Goal: Information Seeking & Learning: Learn about a topic

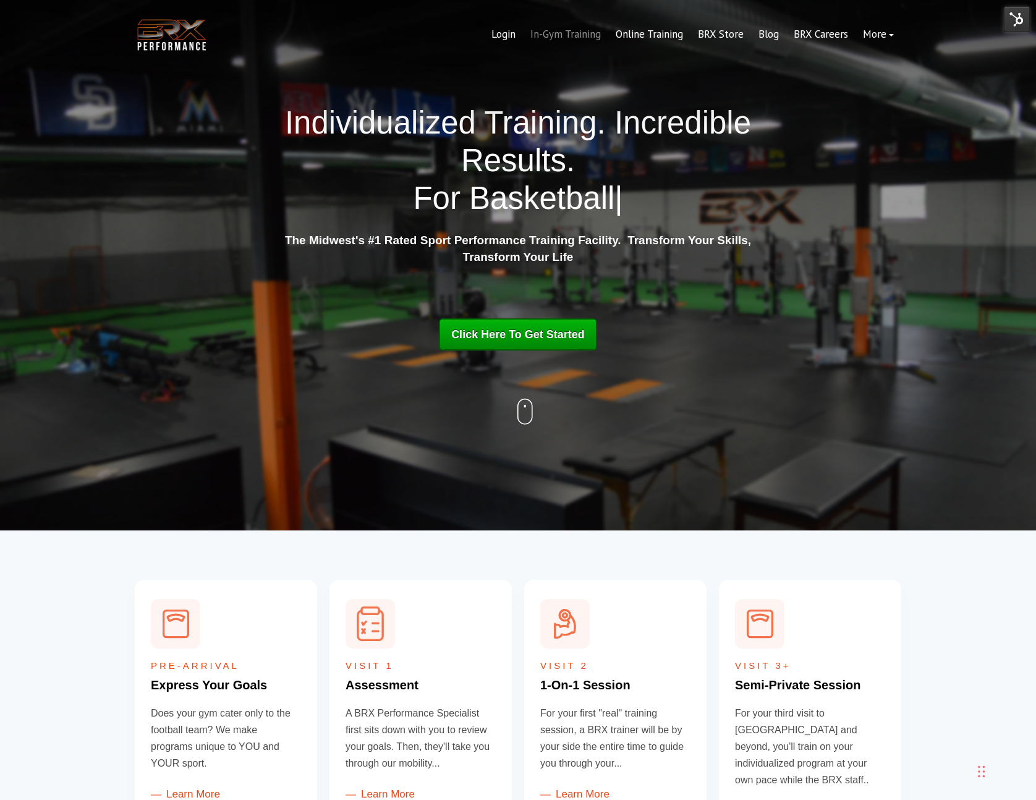
click at [531, 36] on link "In-Gym Training" at bounding box center [565, 35] width 85 height 30
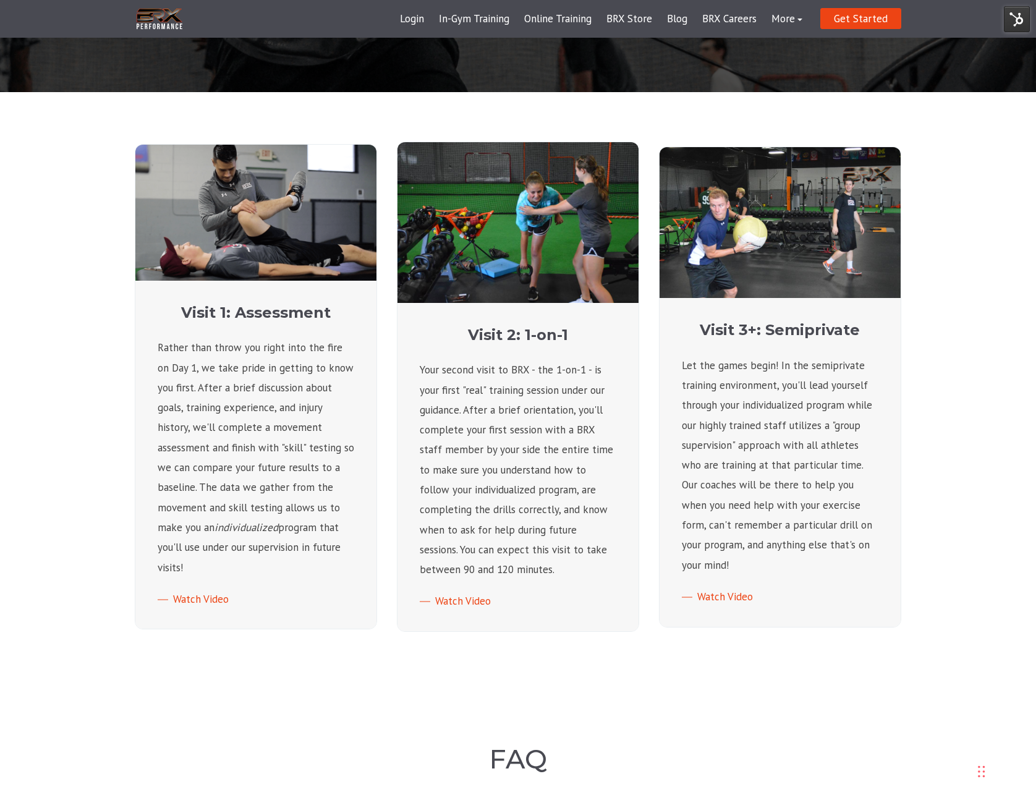
scroll to position [410, 0]
